Goal: Information Seeking & Learning: Find specific fact

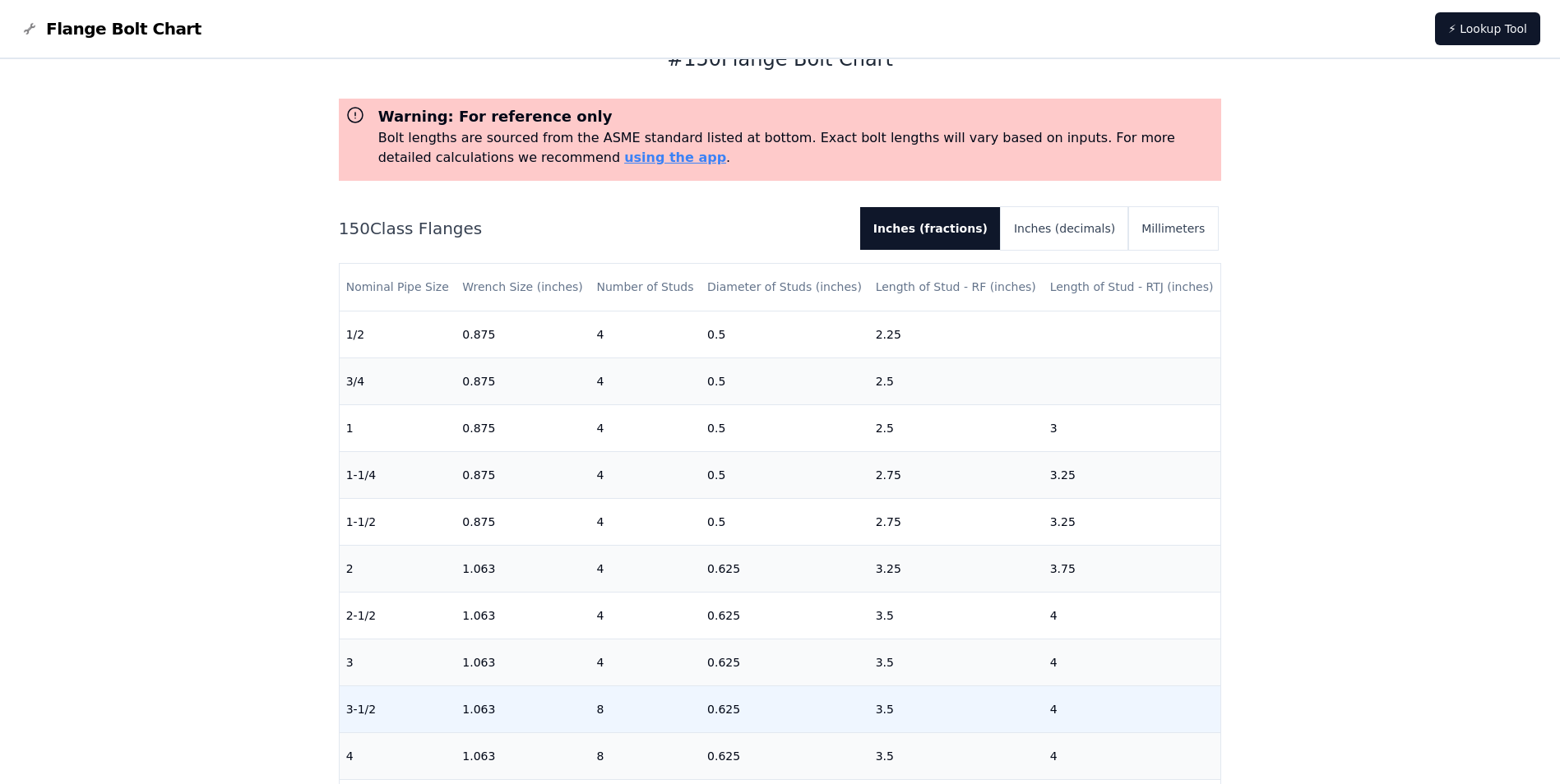
scroll to position [164, 0]
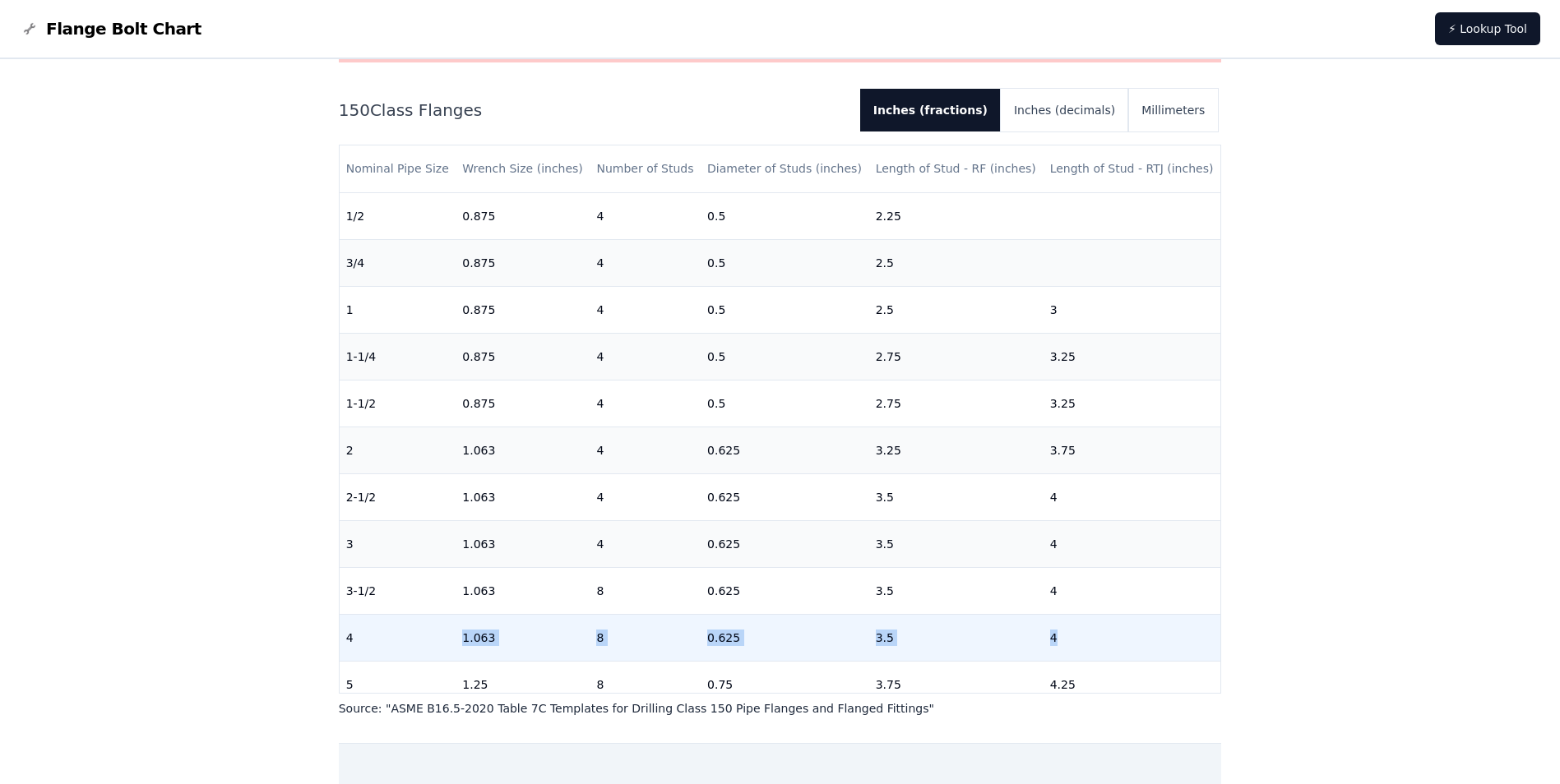
drag, startPoint x: 359, startPoint y: 638, endPoint x: 1071, endPoint y: 641, distance: 712.0
click at [1071, 641] on tr "4 1.063 8 0.625 3.5 4" at bounding box center [780, 637] width 881 height 47
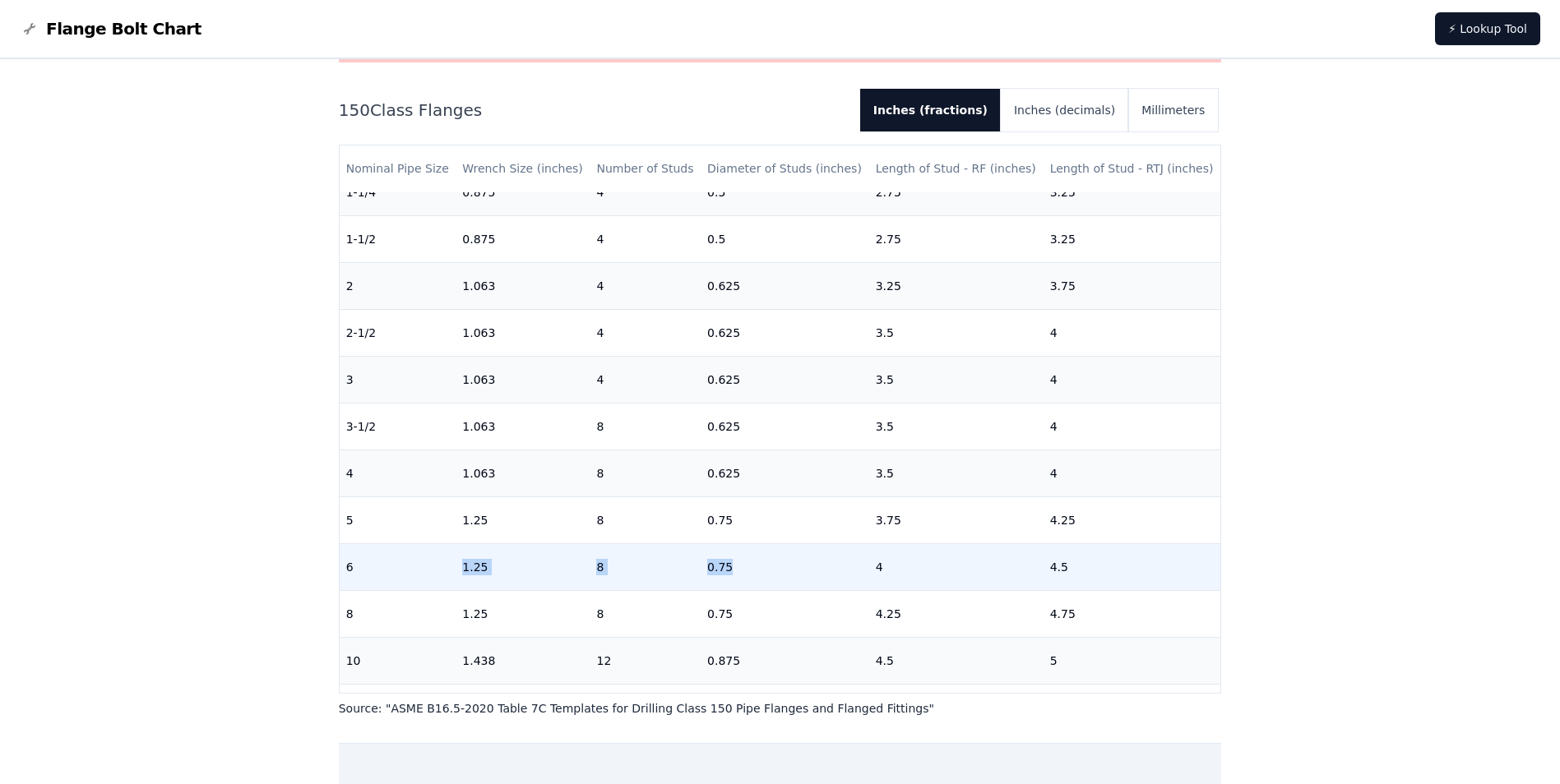
drag, startPoint x: 457, startPoint y: 567, endPoint x: 762, endPoint y: 563, distance: 305.0
click at [762, 563] on tr "6 1.25 8 0.75 4 4.5" at bounding box center [780, 567] width 881 height 47
click at [693, 566] on td "8" at bounding box center [644, 567] width 111 height 47
drag, startPoint x: 696, startPoint y: 566, endPoint x: 738, endPoint y: 568, distance: 42.0
click at [738, 568] on tr "6 1.25 8 0.75 4 4.5" at bounding box center [780, 567] width 881 height 47
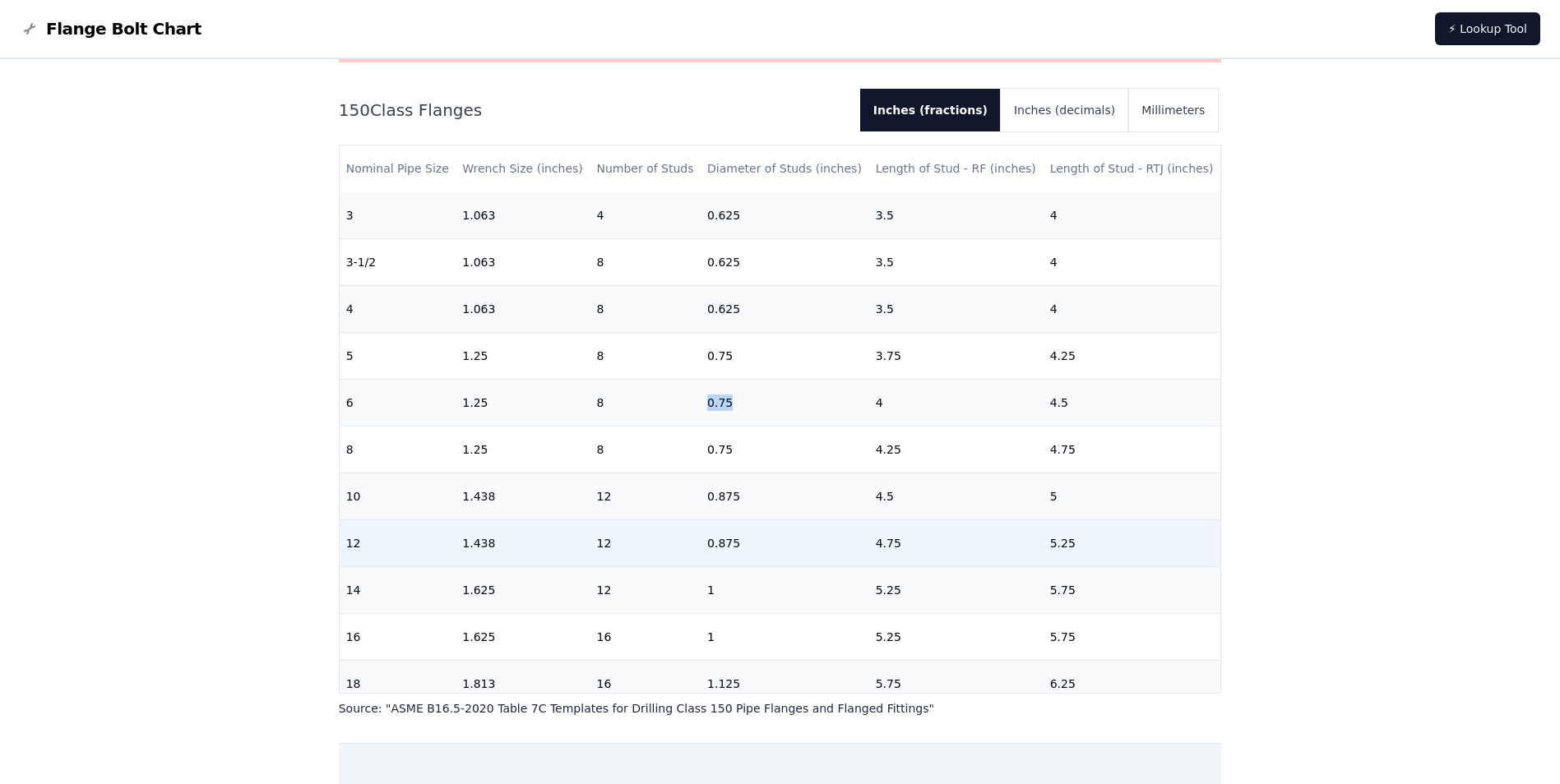
scroll to position [411, 0]
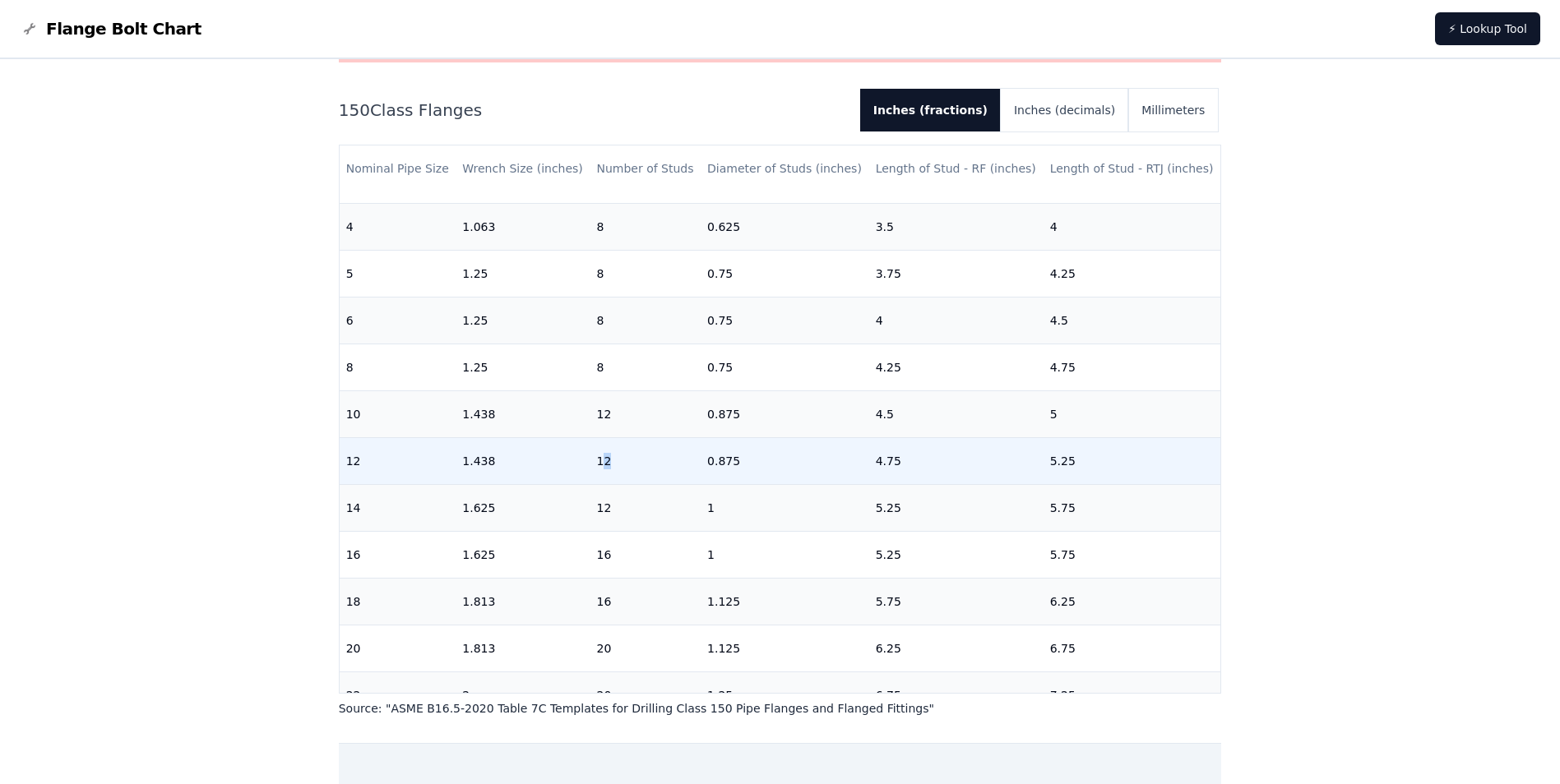
drag, startPoint x: 601, startPoint y: 465, endPoint x: 664, endPoint y: 463, distance: 63.0
click at [664, 463] on td "12" at bounding box center [644, 460] width 111 height 47
drag, startPoint x: 664, startPoint y: 463, endPoint x: 638, endPoint y: 463, distance: 26.0
click at [638, 463] on td "12" at bounding box center [644, 460] width 111 height 47
drag, startPoint x: 701, startPoint y: 465, endPoint x: 789, endPoint y: 465, distance: 88.0
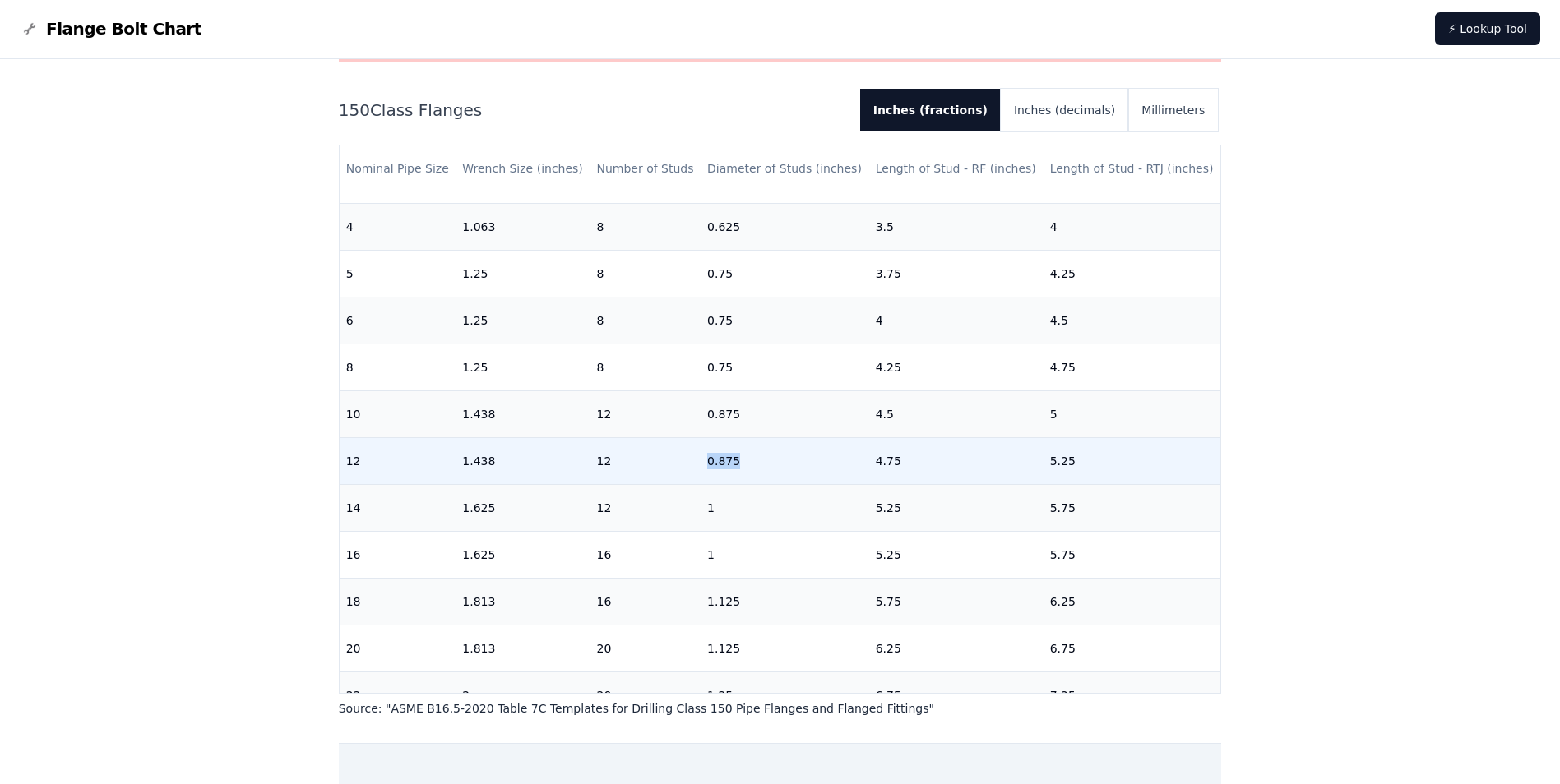
click at [789, 465] on td "0.875" at bounding box center [785, 460] width 169 height 47
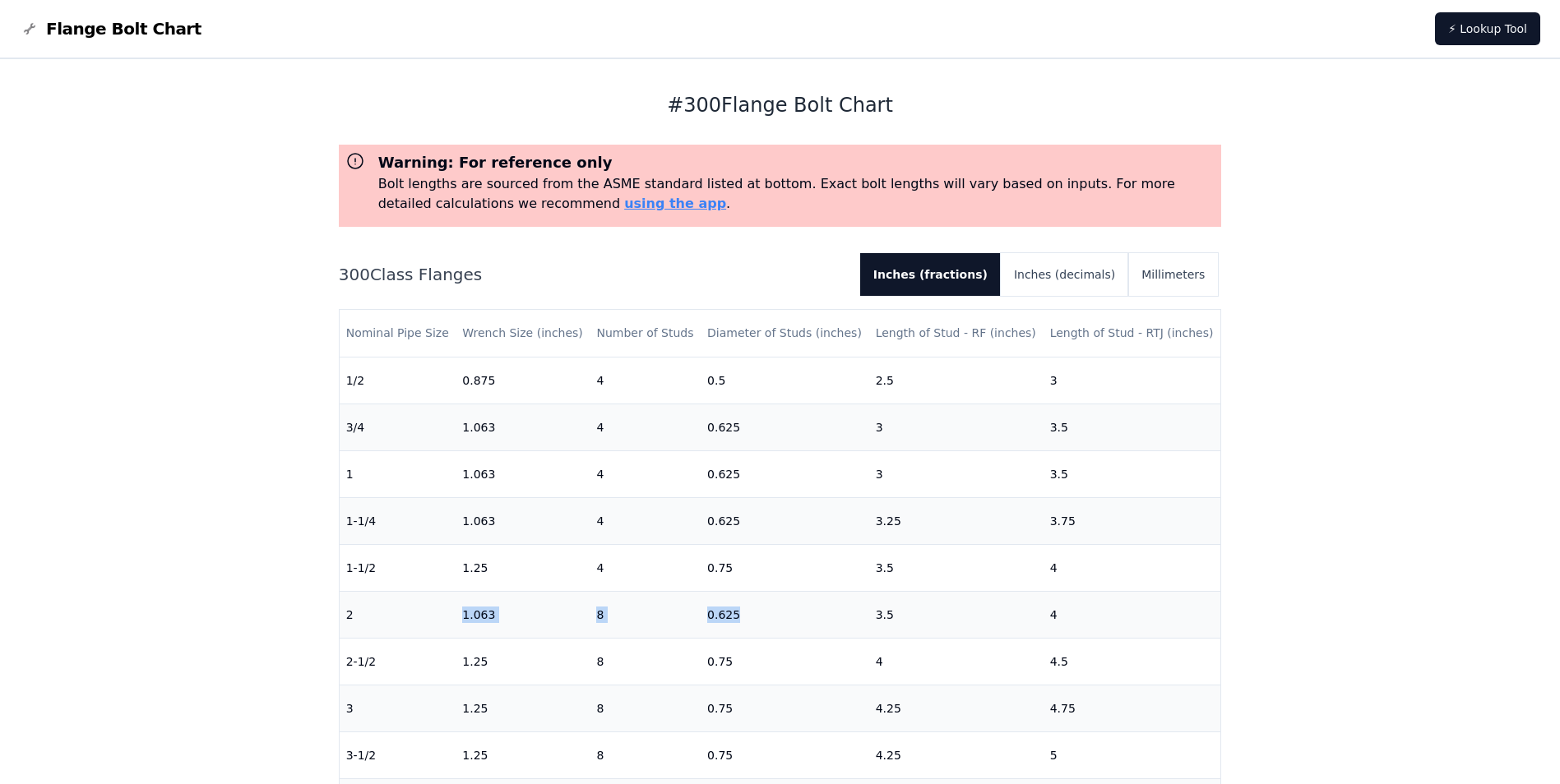
scroll to position [82, 0]
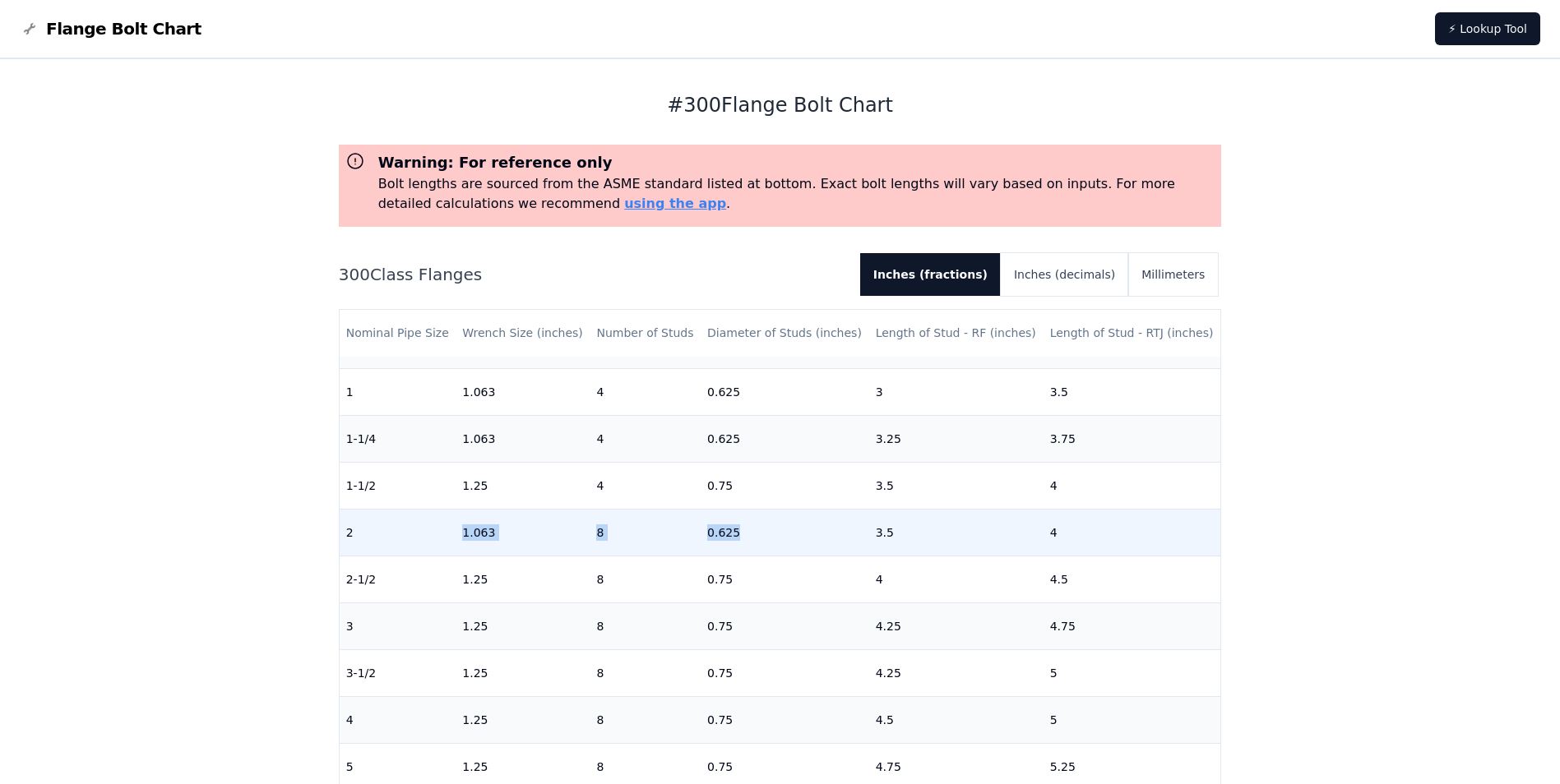
drag, startPoint x: 0, startPoint y: 0, endPoint x: 682, endPoint y: 535, distance: 866.8
click at [682, 535] on td "8" at bounding box center [644, 532] width 111 height 47
drag, startPoint x: 693, startPoint y: 534, endPoint x: 734, endPoint y: 534, distance: 41.0
click at [734, 534] on tr "2 1.063 8 0.625 3.5 4" at bounding box center [780, 532] width 881 height 47
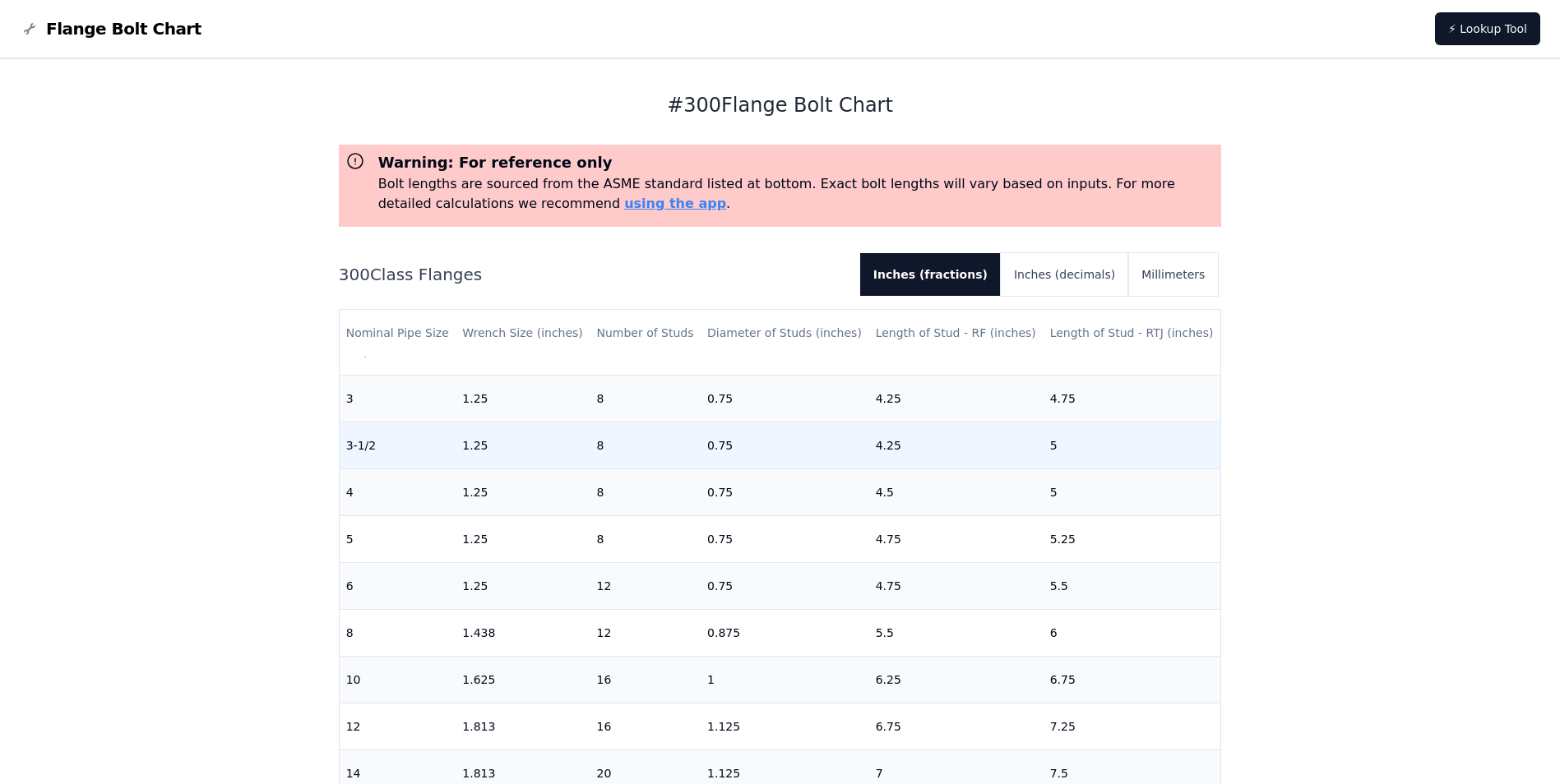
scroll to position [329, 0]
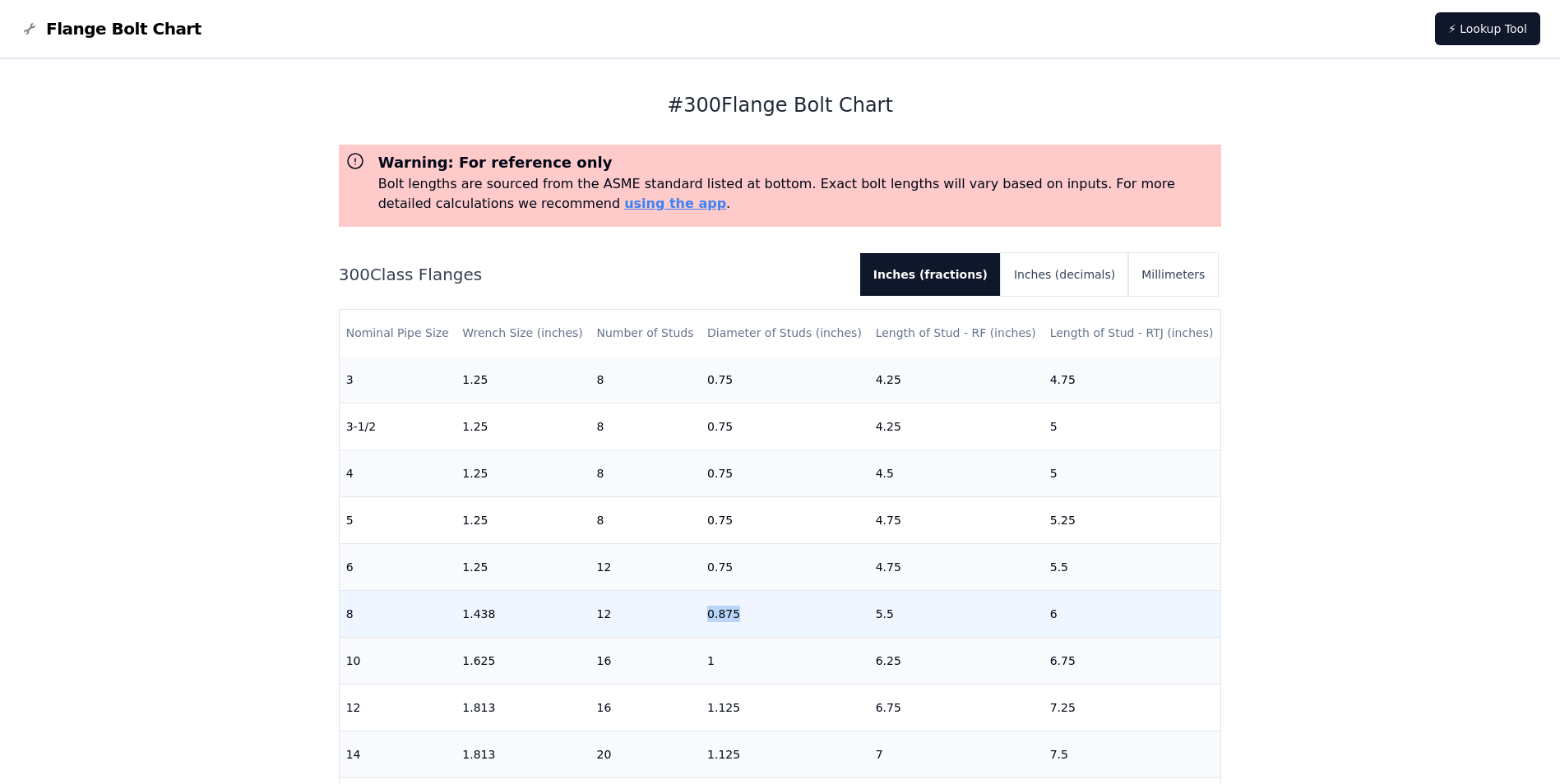
drag, startPoint x: 702, startPoint y: 619, endPoint x: 739, endPoint y: 615, distance: 37.2
click at [739, 615] on td "0.875" at bounding box center [785, 613] width 169 height 47
